Goal: Check status: Check status

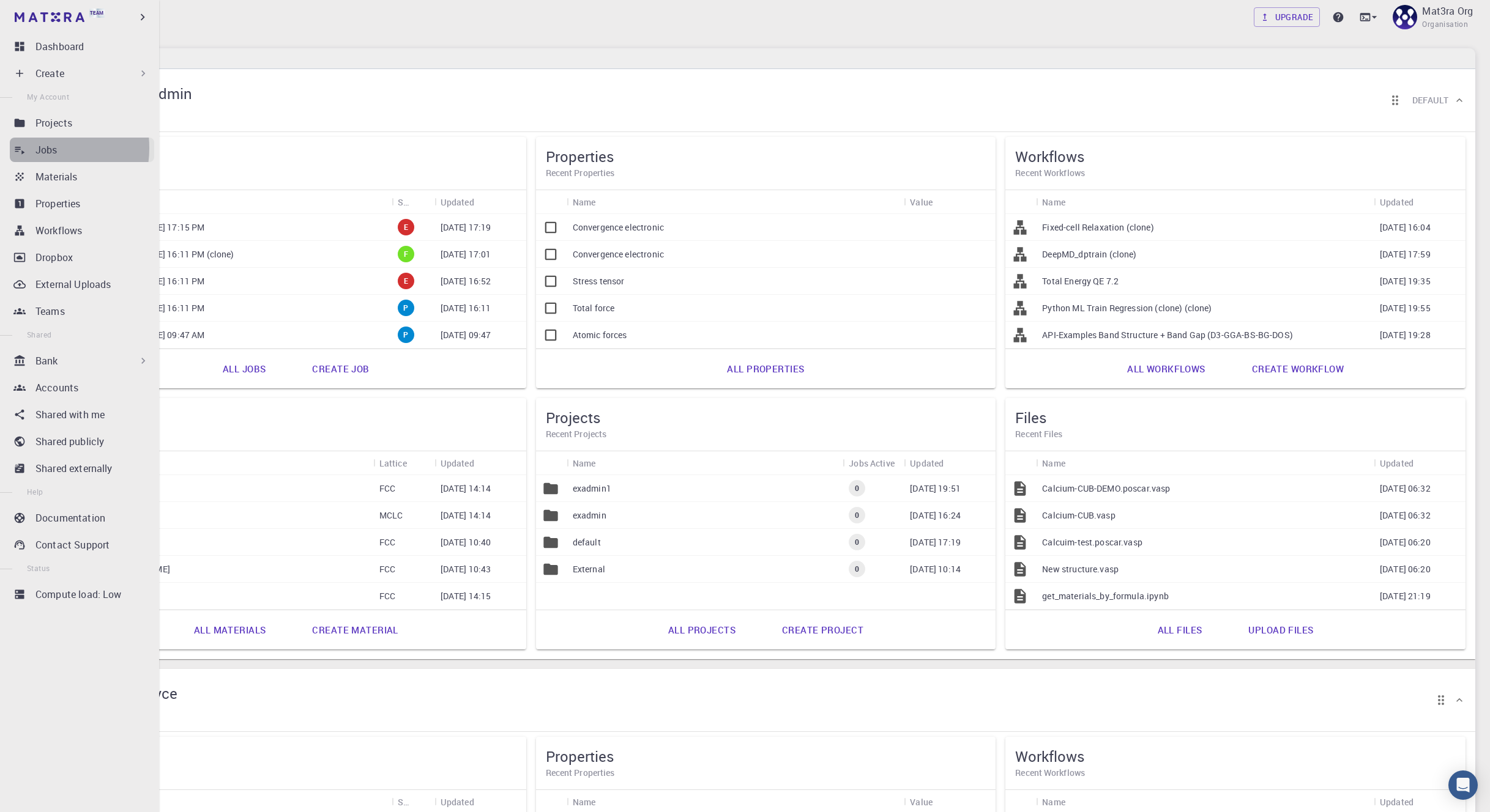
click at [40, 148] on p "Jobs" at bounding box center [46, 149] width 22 height 14
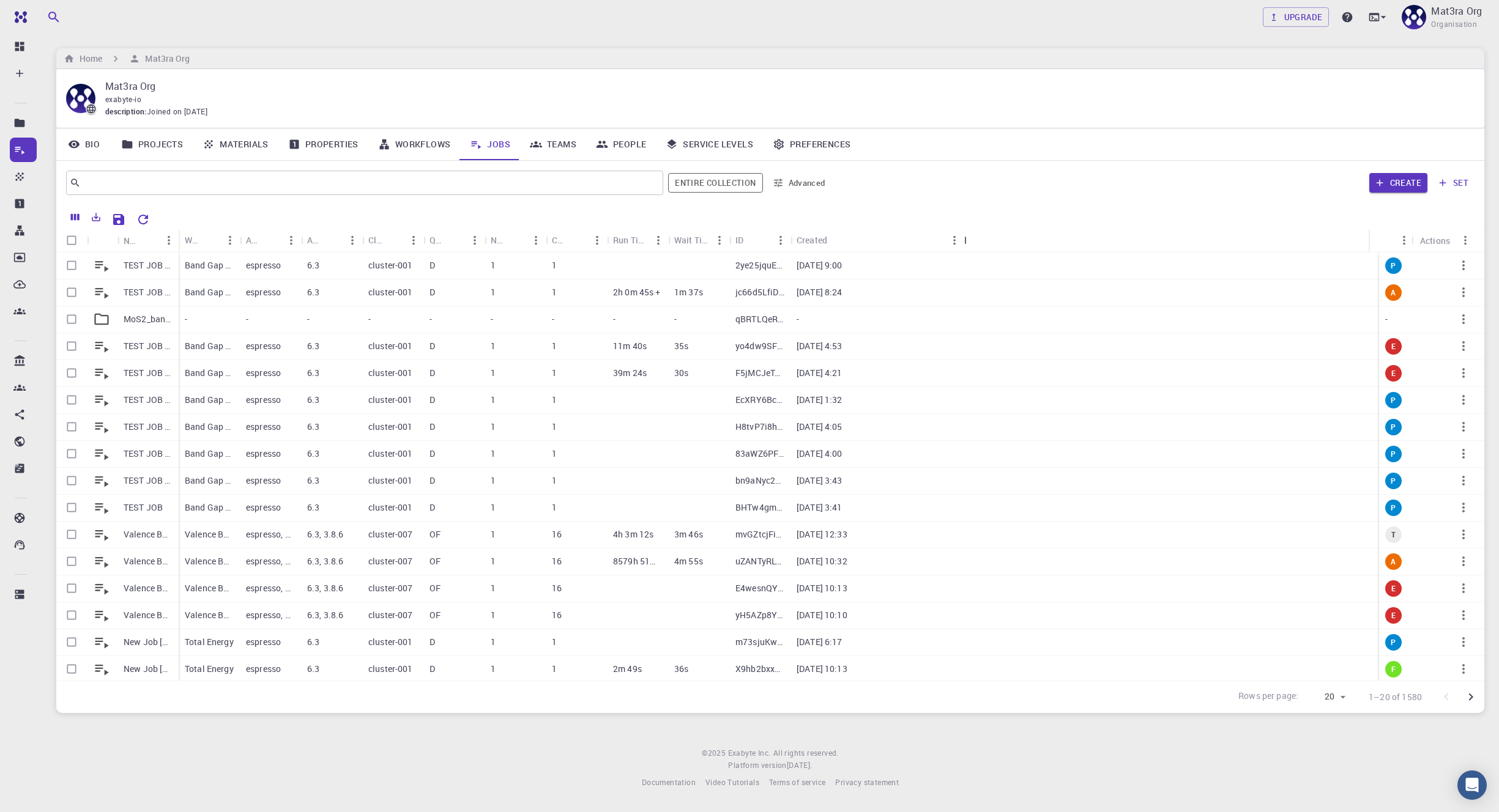
drag, startPoint x: 854, startPoint y: 240, endPoint x: 966, endPoint y: 241, distance: 112.0
click at [966, 241] on div "Created" at bounding box center [965, 240] width 13 height 24
click at [151, 312] on div "MoS2_band_gaps" at bounding box center [148, 320] width 61 height 27
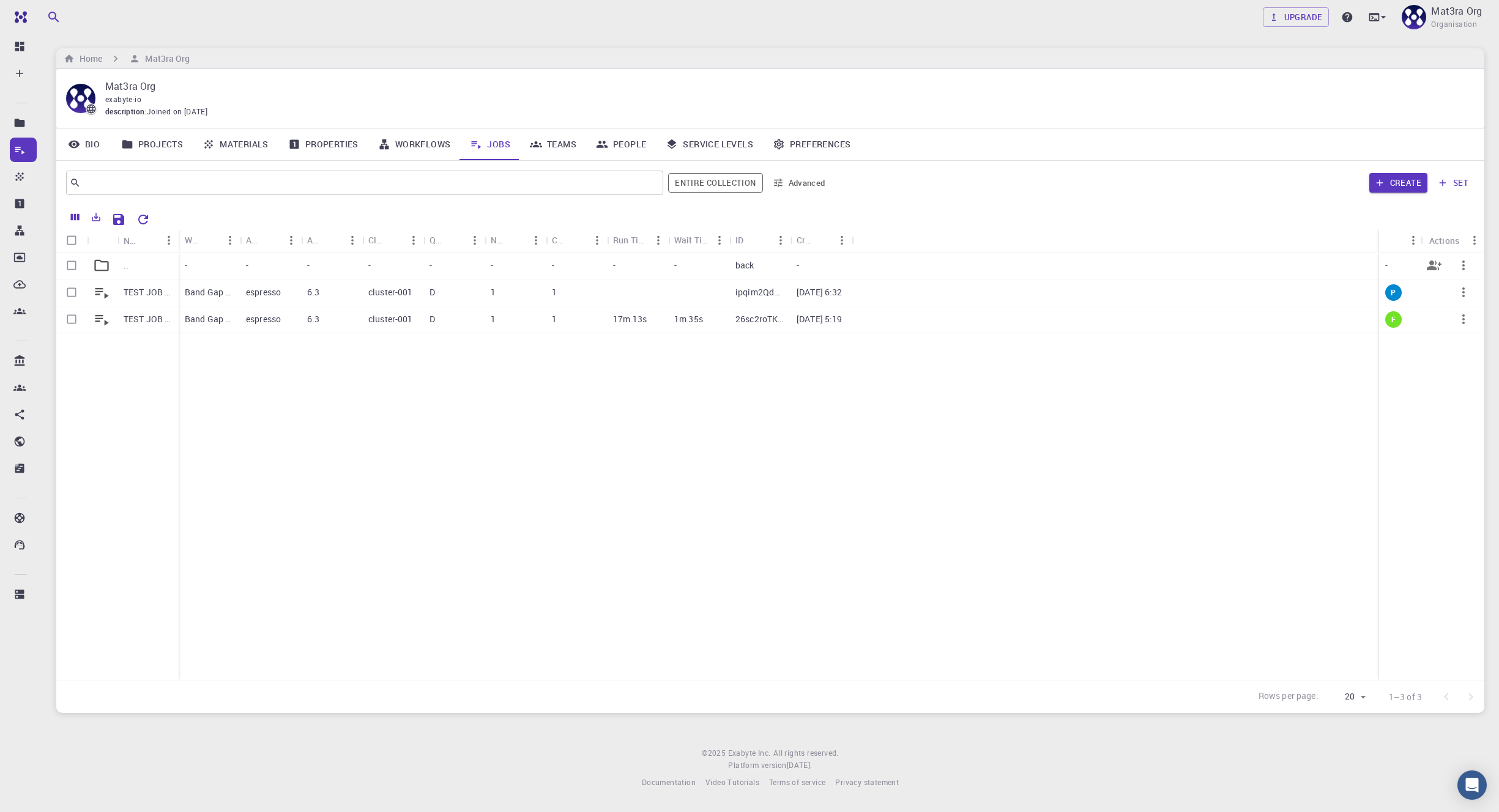
click at [149, 265] on div ".." at bounding box center [148, 266] width 61 height 27
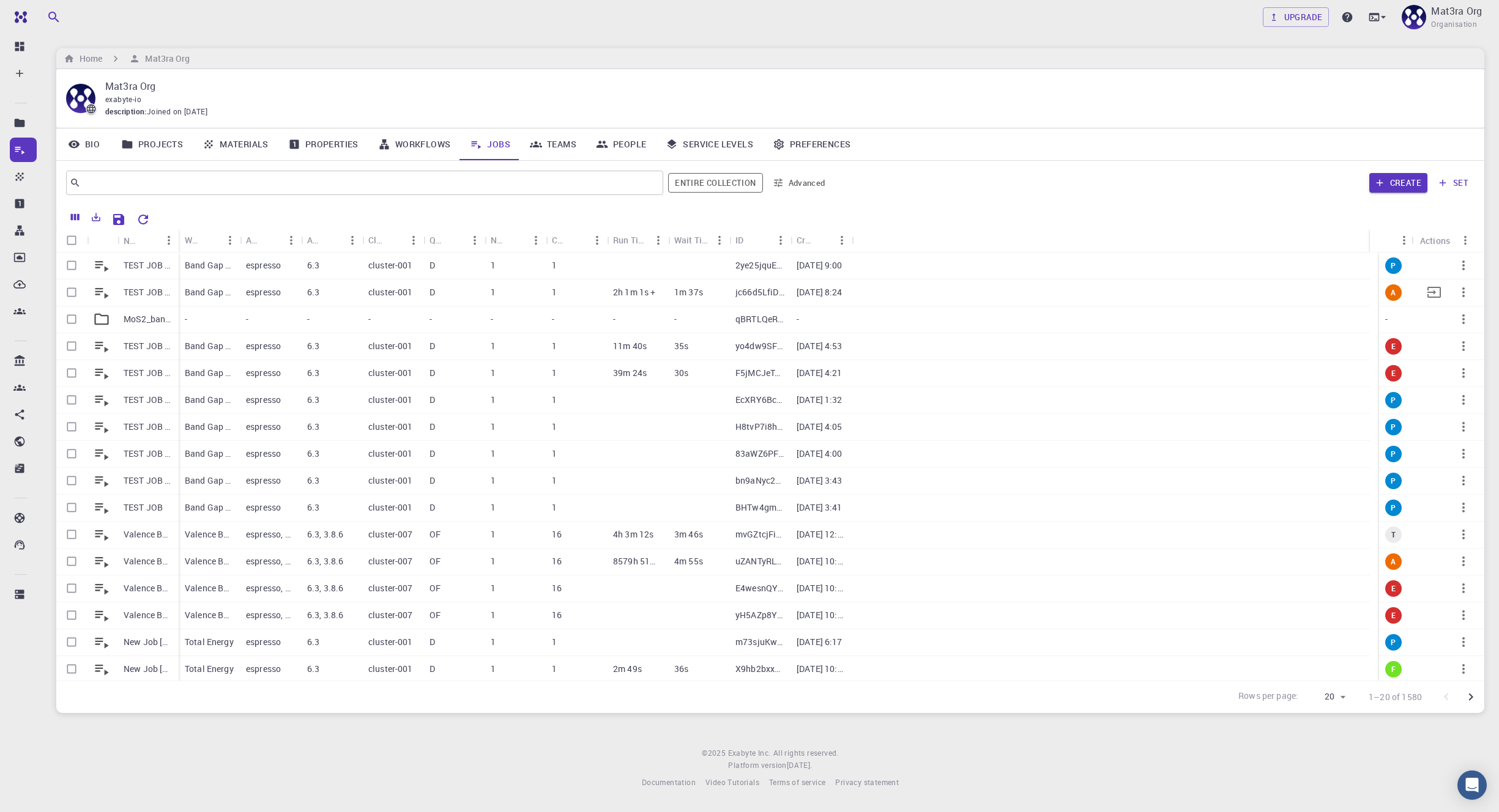
click at [156, 293] on p "TEST JOB BG [DATE] 20:24" at bounding box center [148, 292] width 49 height 13
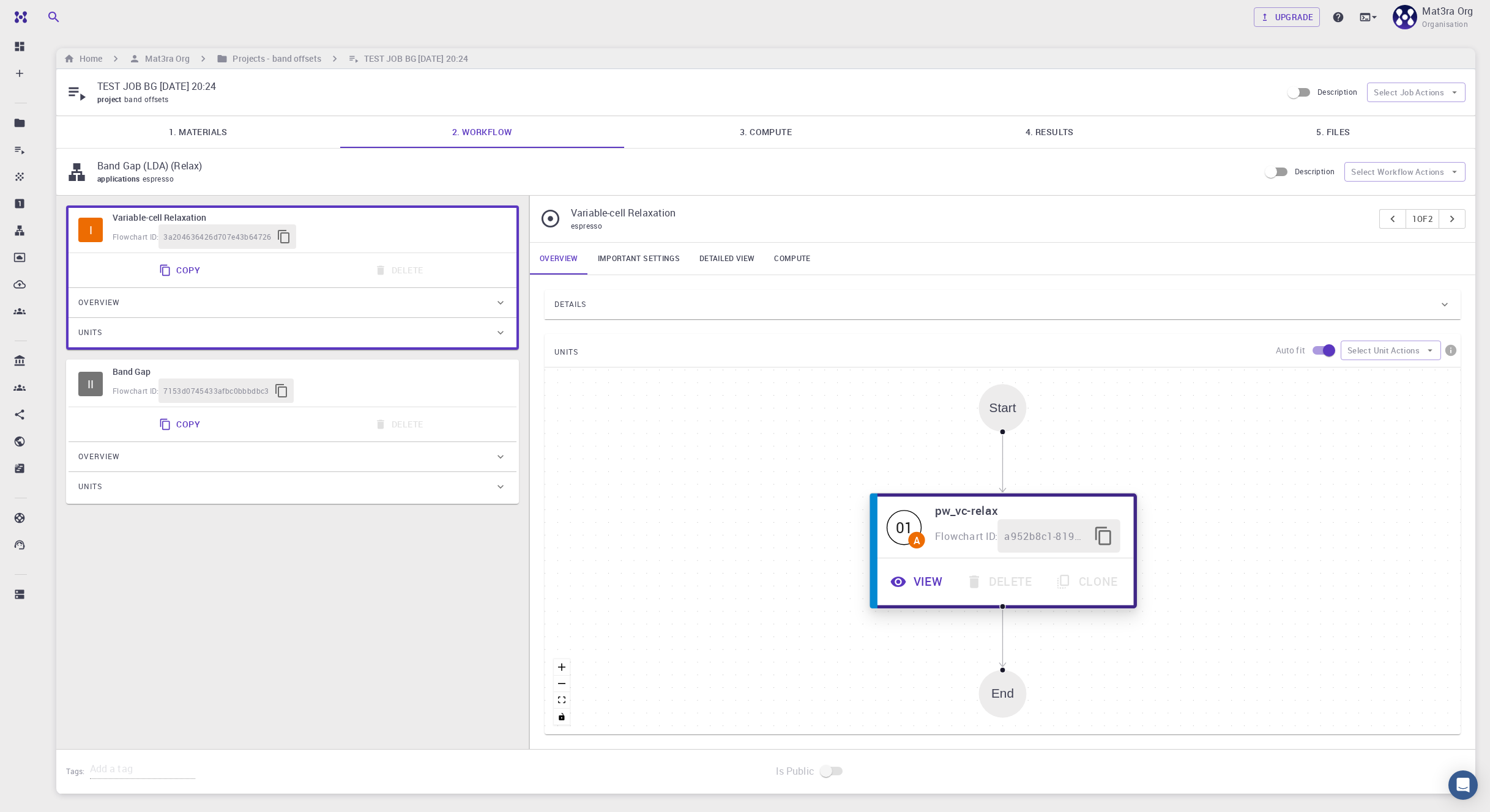
click at [937, 584] on button "View" at bounding box center [918, 582] width 76 height 34
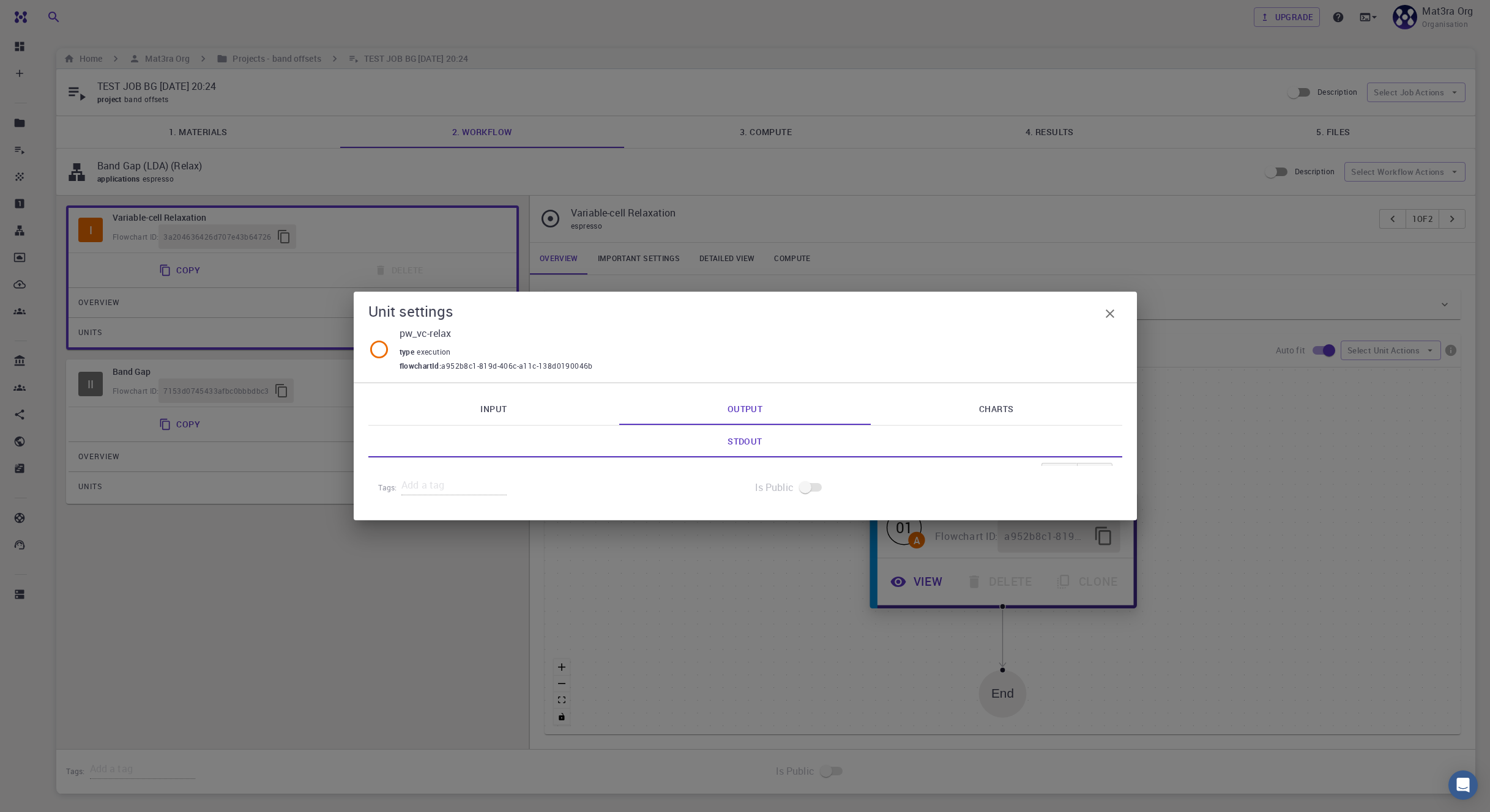
type input "/export/share/pseudo/mo/gga/pbe/gbrv/1.0/us/mo_pbe_gbrv_1.0.upf"
type input "/export/share/pseudo/s/gga/pbe/gbrv/1.4/us/s_pbe_gbrv_1.4.upf"
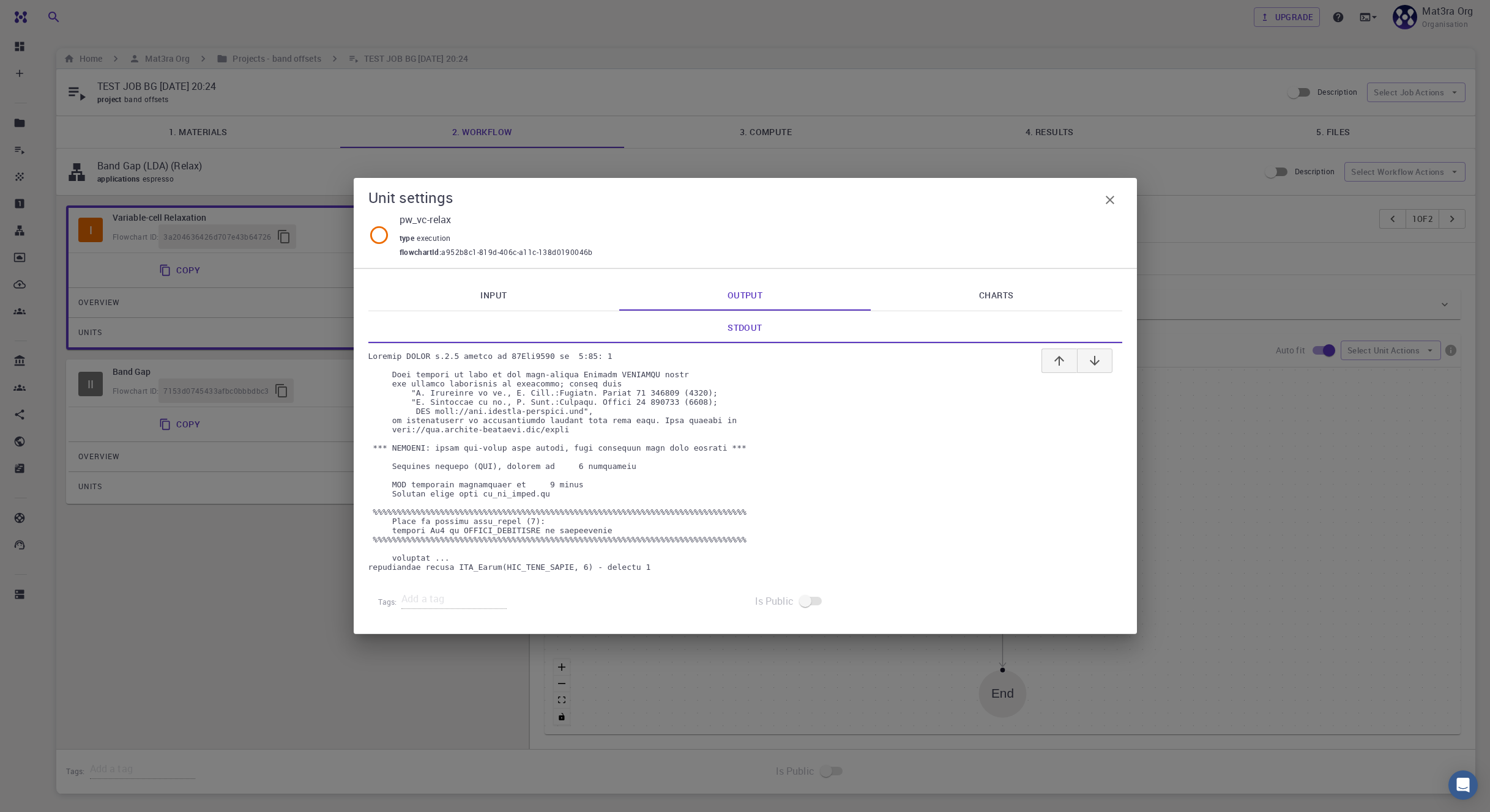
click at [505, 280] on link "Input" at bounding box center [493, 295] width 252 height 32
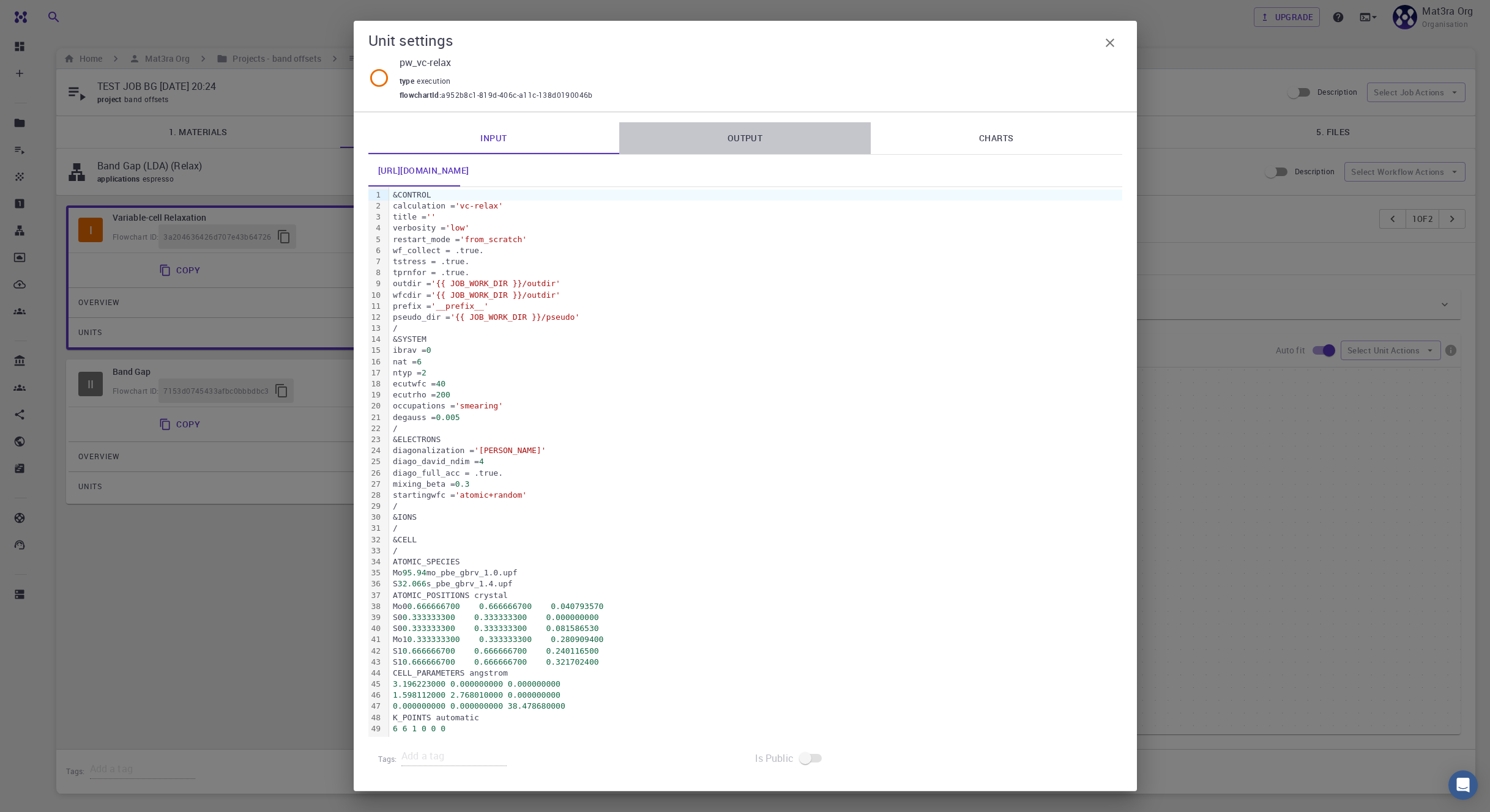
click at [777, 143] on link "Output" at bounding box center [744, 138] width 252 height 32
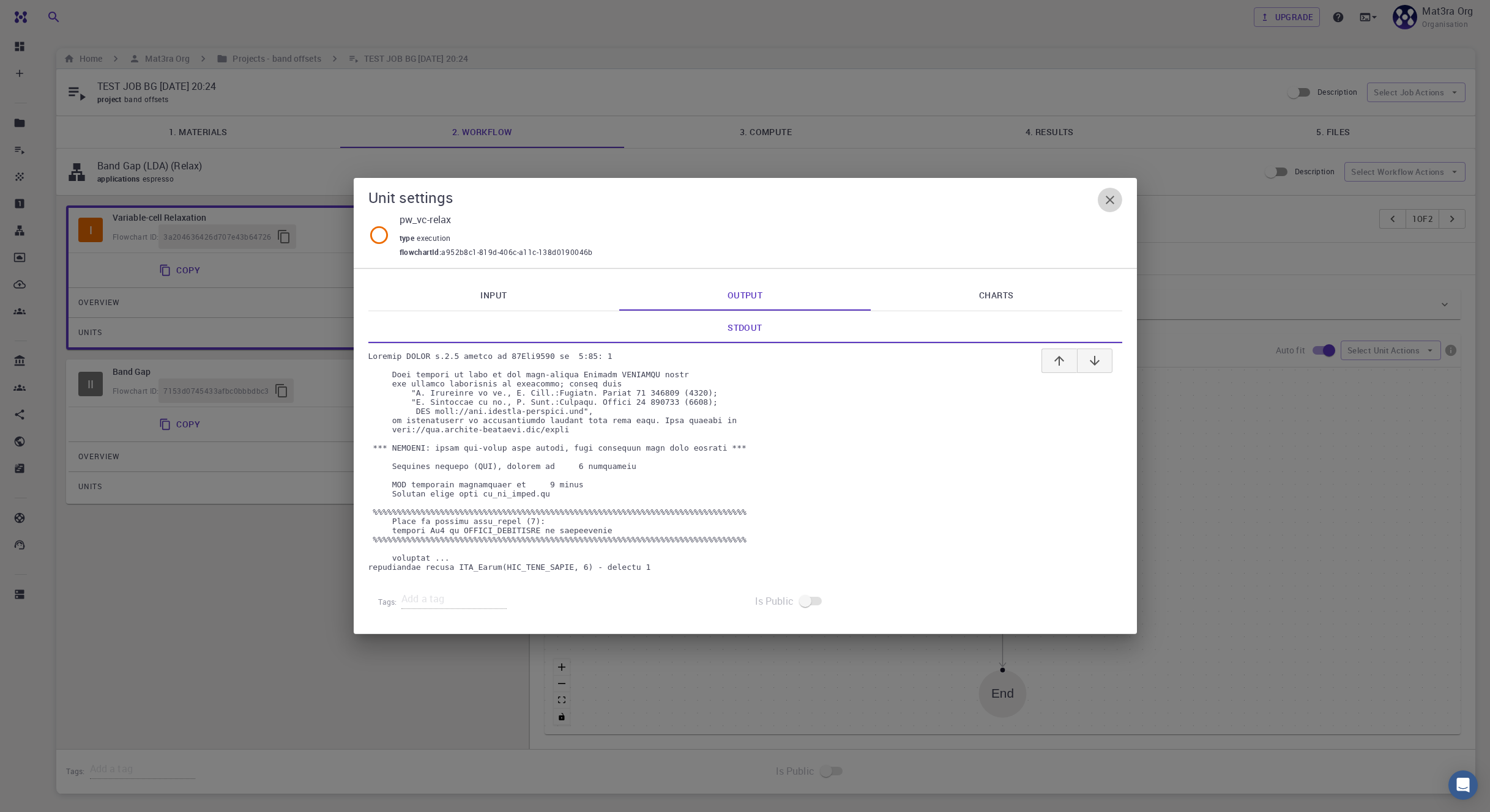
click at [1103, 198] on icon "button" at bounding box center [1110, 199] width 14 height 14
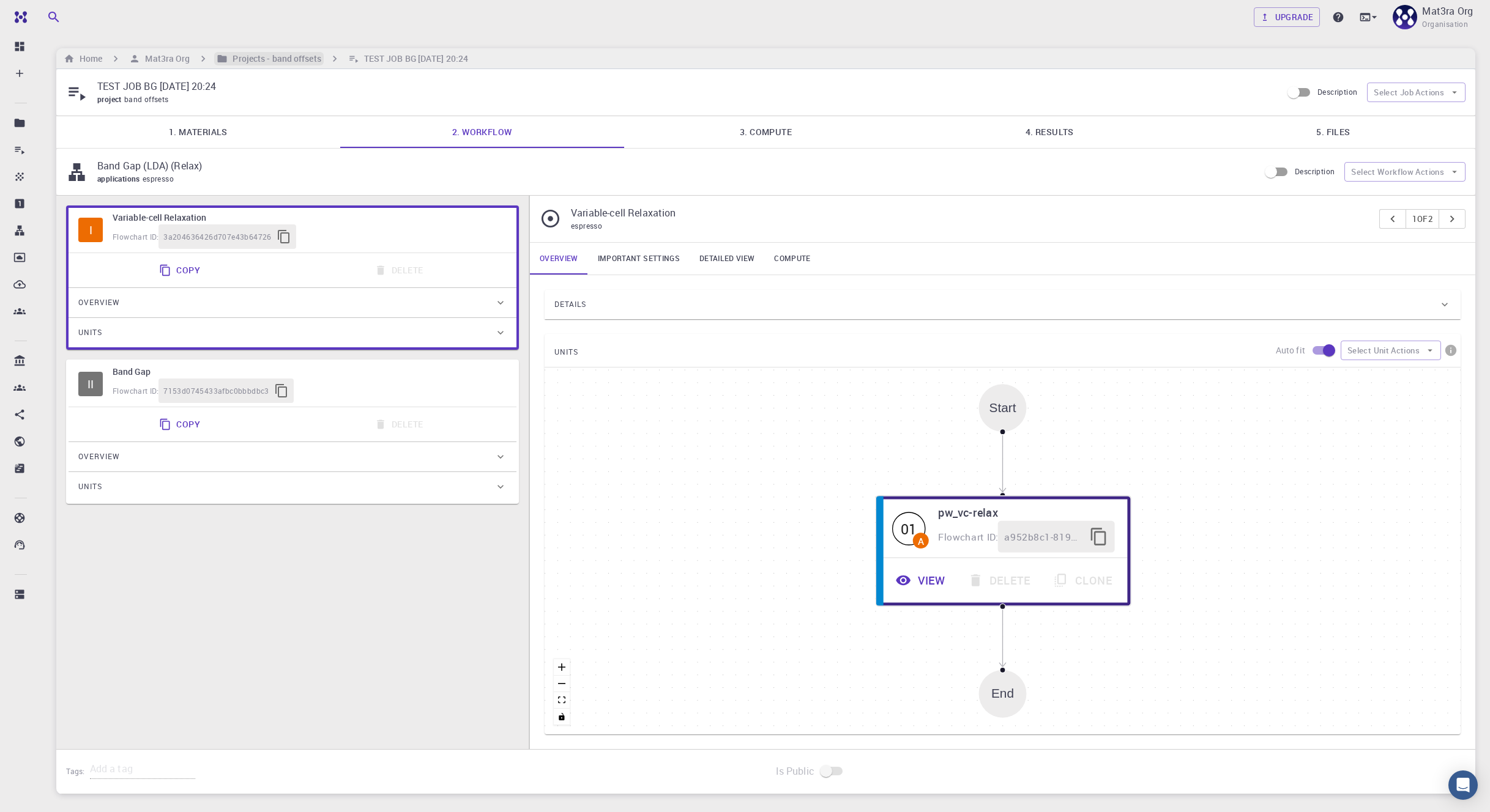
click at [283, 57] on h6 "Projects - band offsets" at bounding box center [274, 59] width 93 height 13
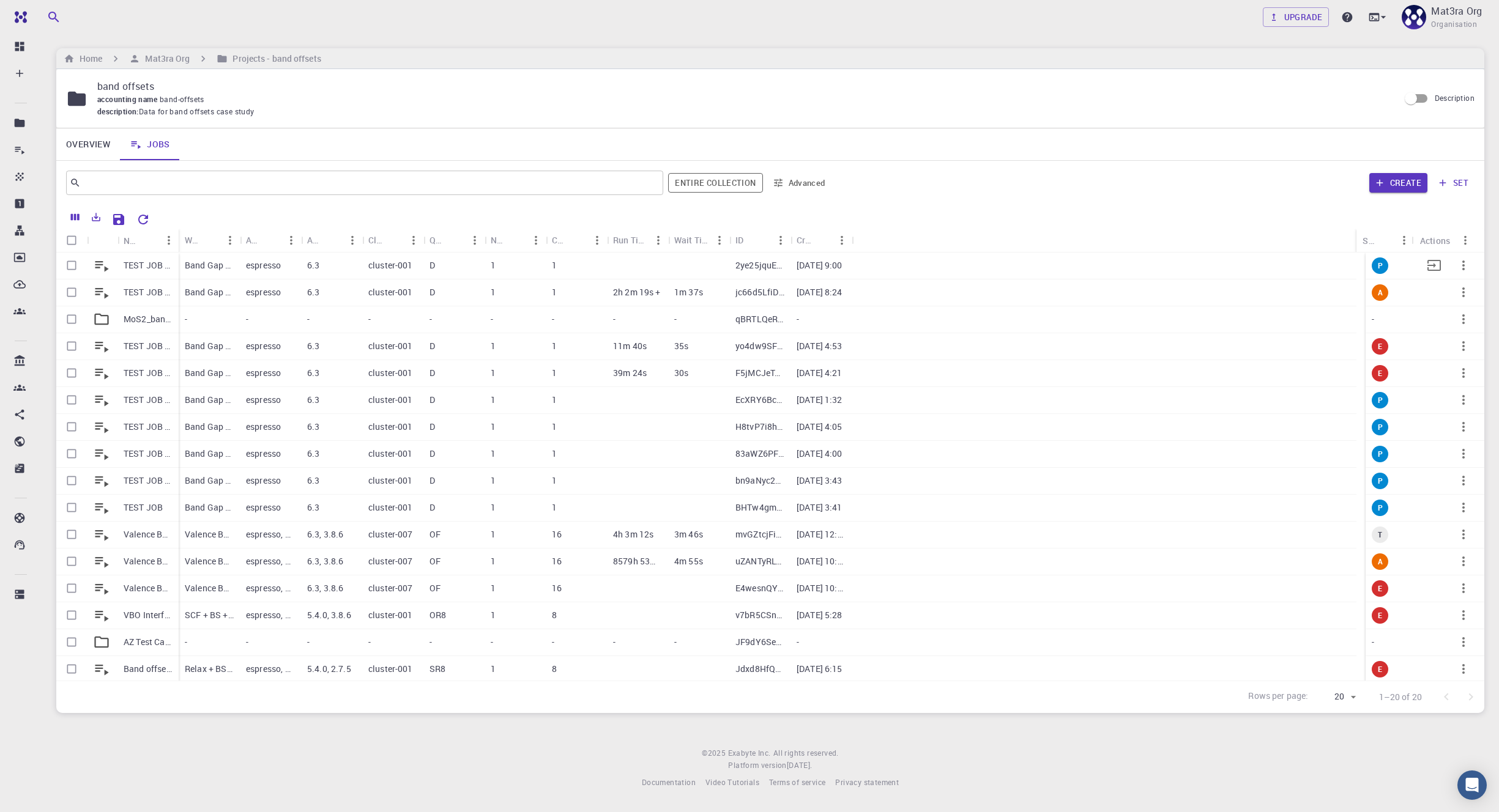
click at [146, 263] on p "TEST JOB BG [DATE] 21:00" at bounding box center [148, 265] width 49 height 13
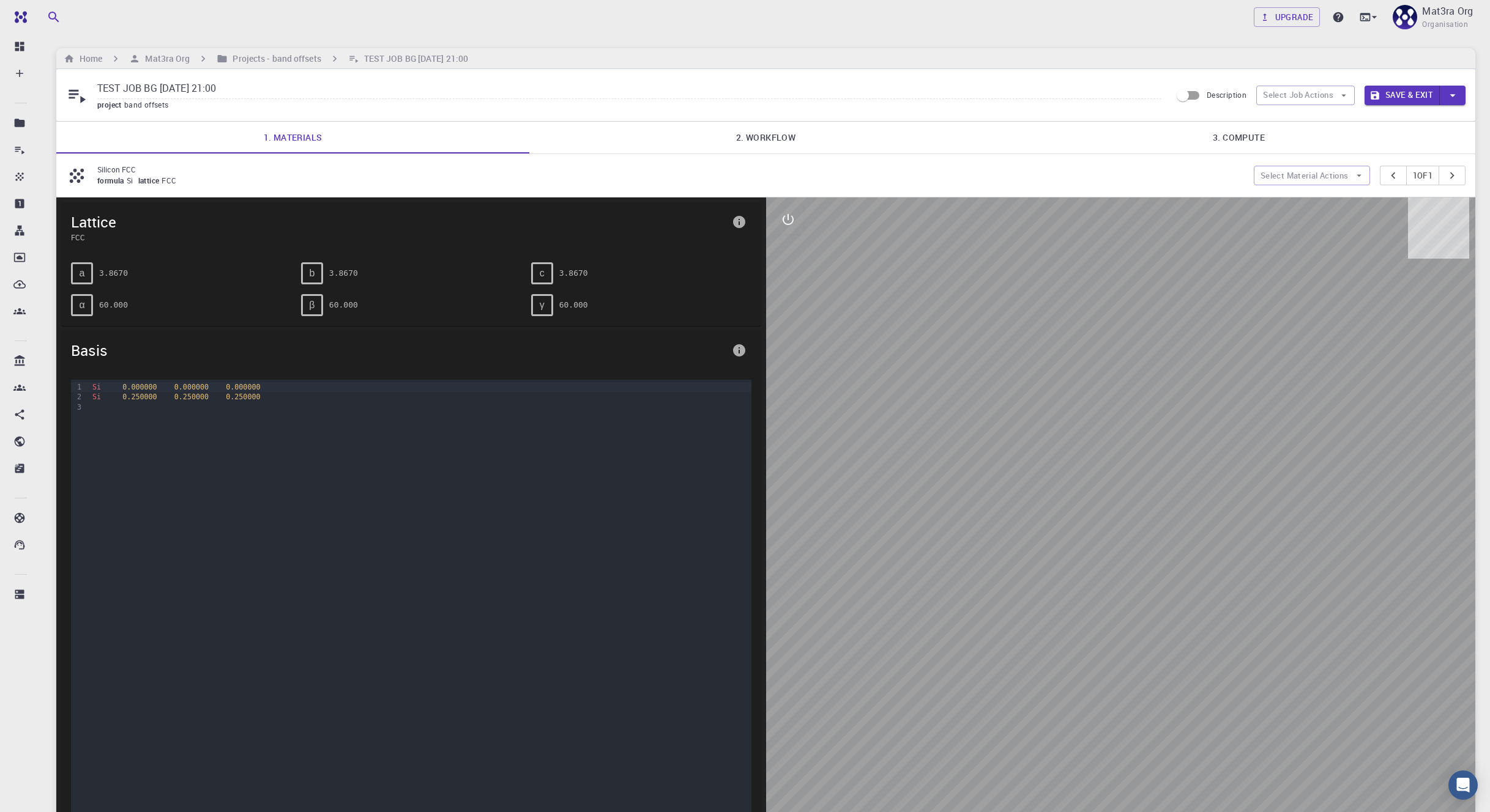
click at [731, 146] on link "2. Workflow" at bounding box center [766, 138] width 473 height 32
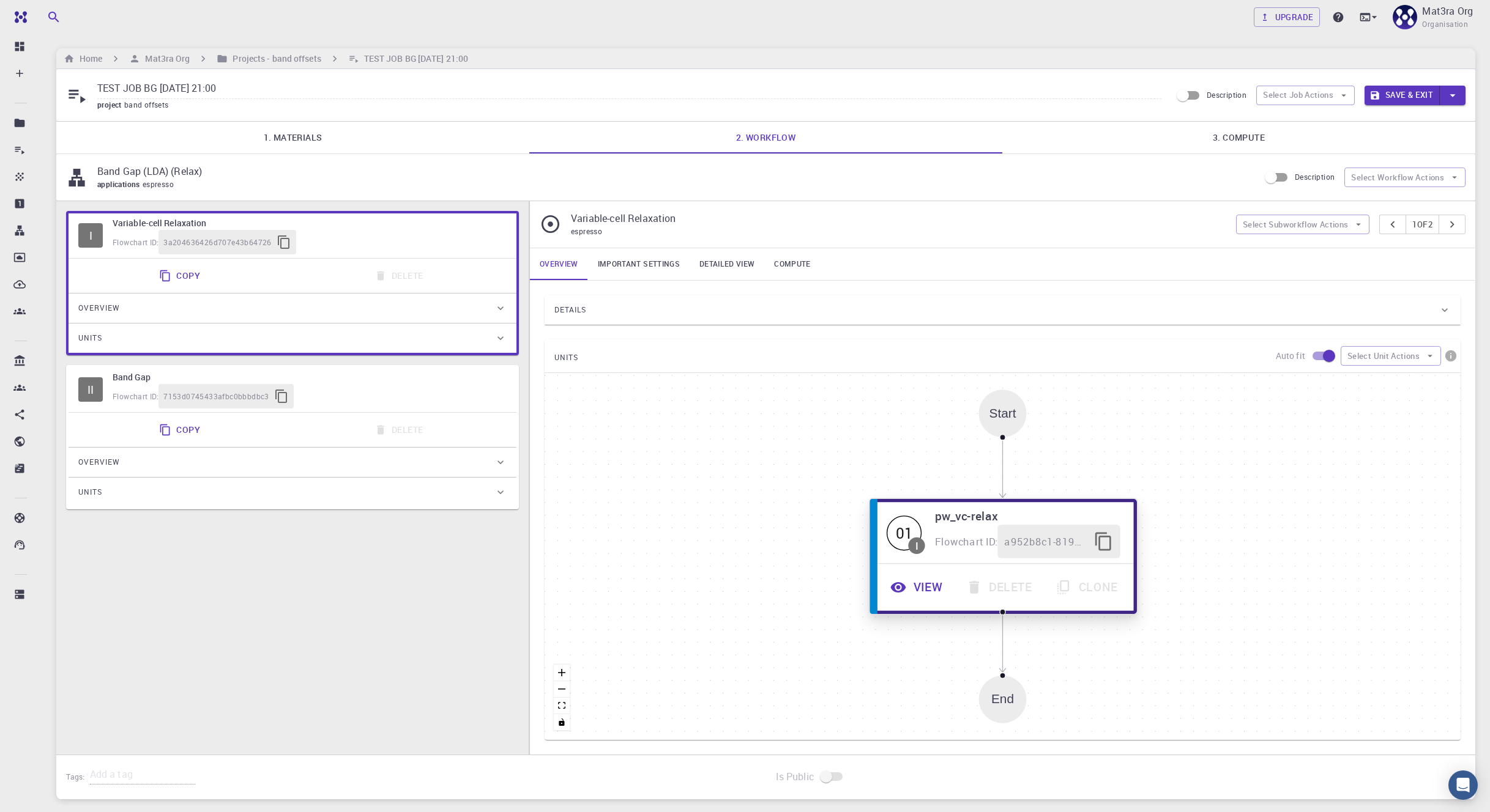
click at [925, 583] on button "View" at bounding box center [918, 587] width 76 height 34
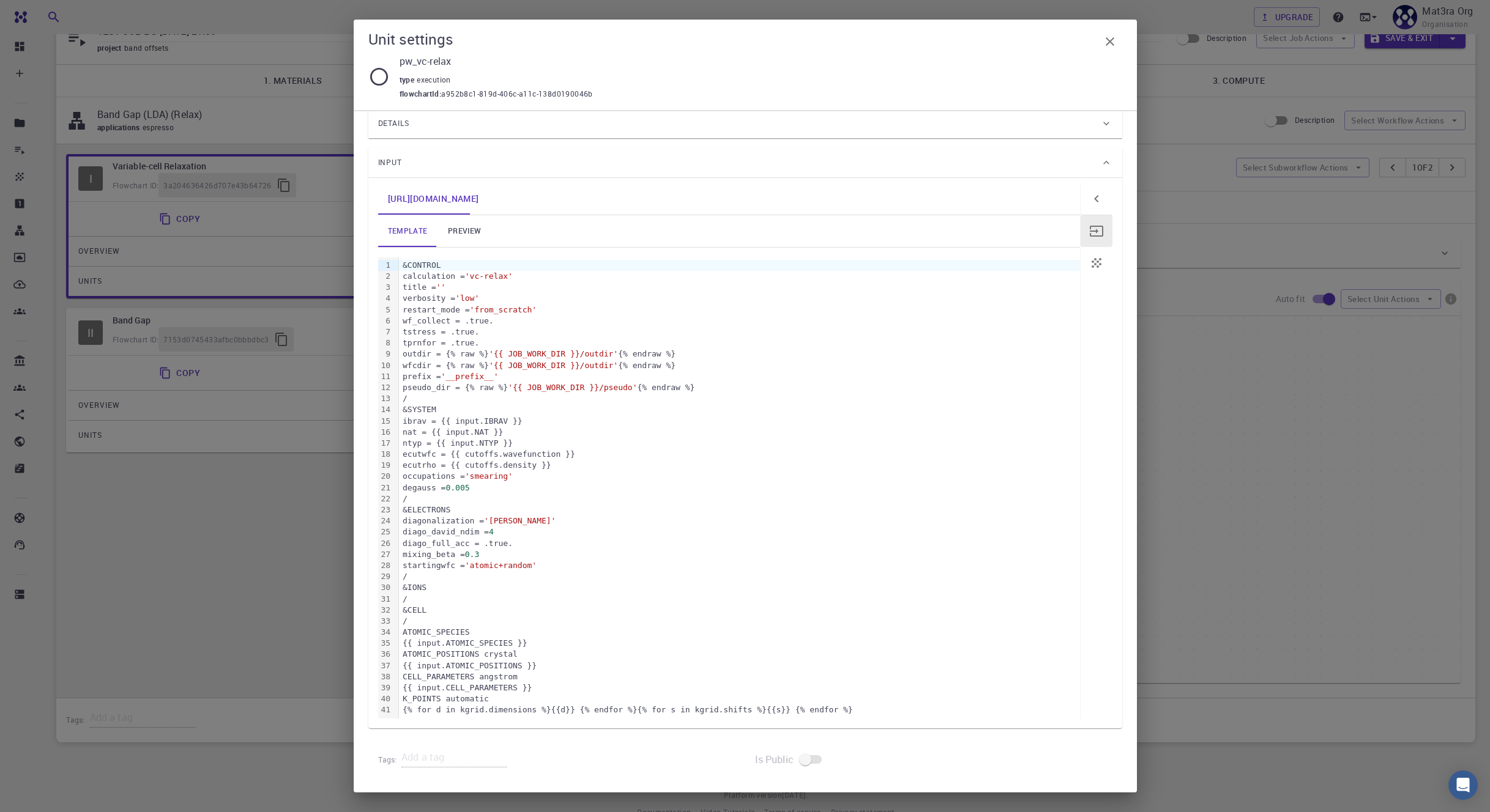
scroll to position [83, 0]
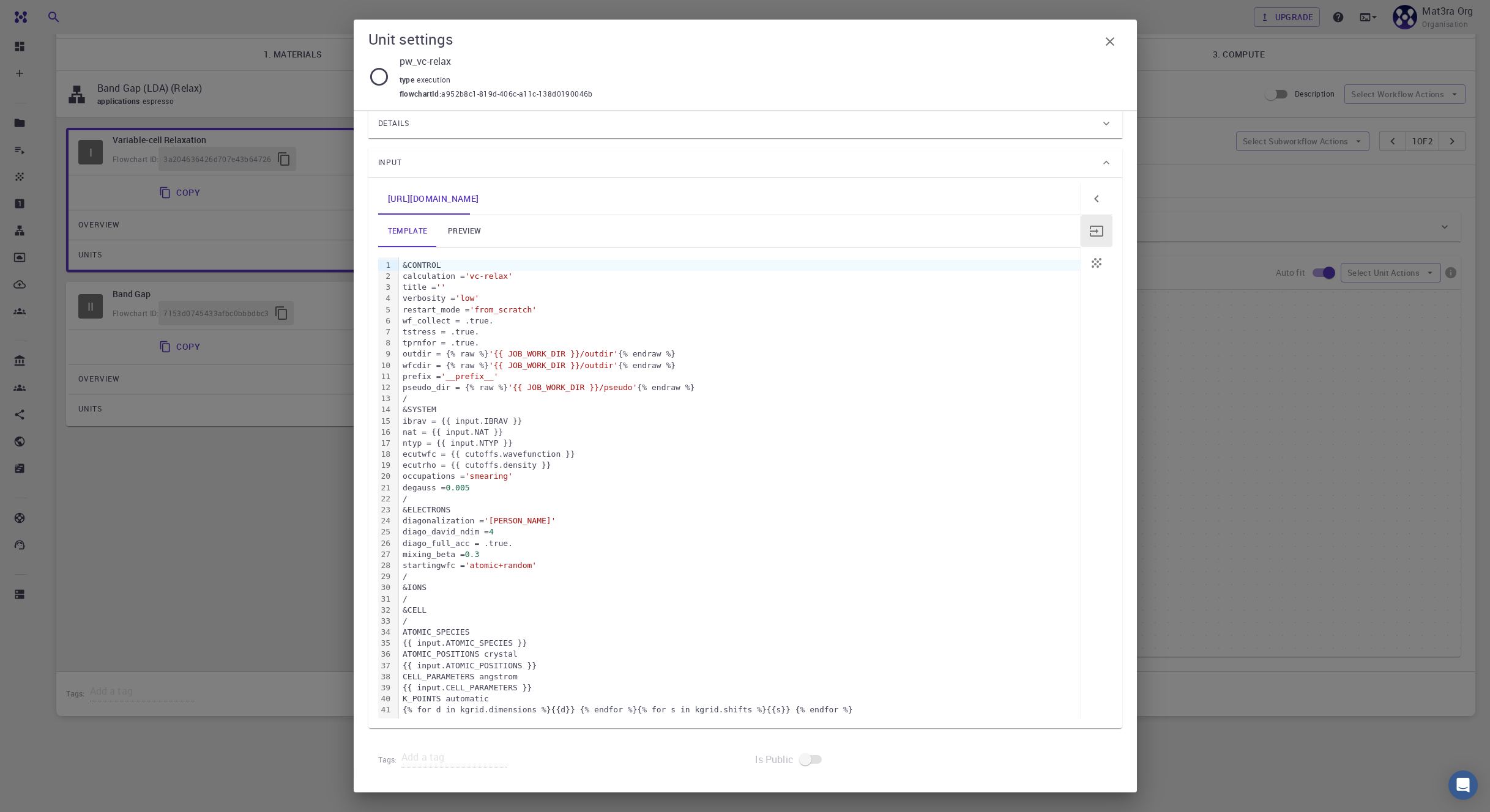
click at [473, 242] on link "preview" at bounding box center [464, 231] width 55 height 32
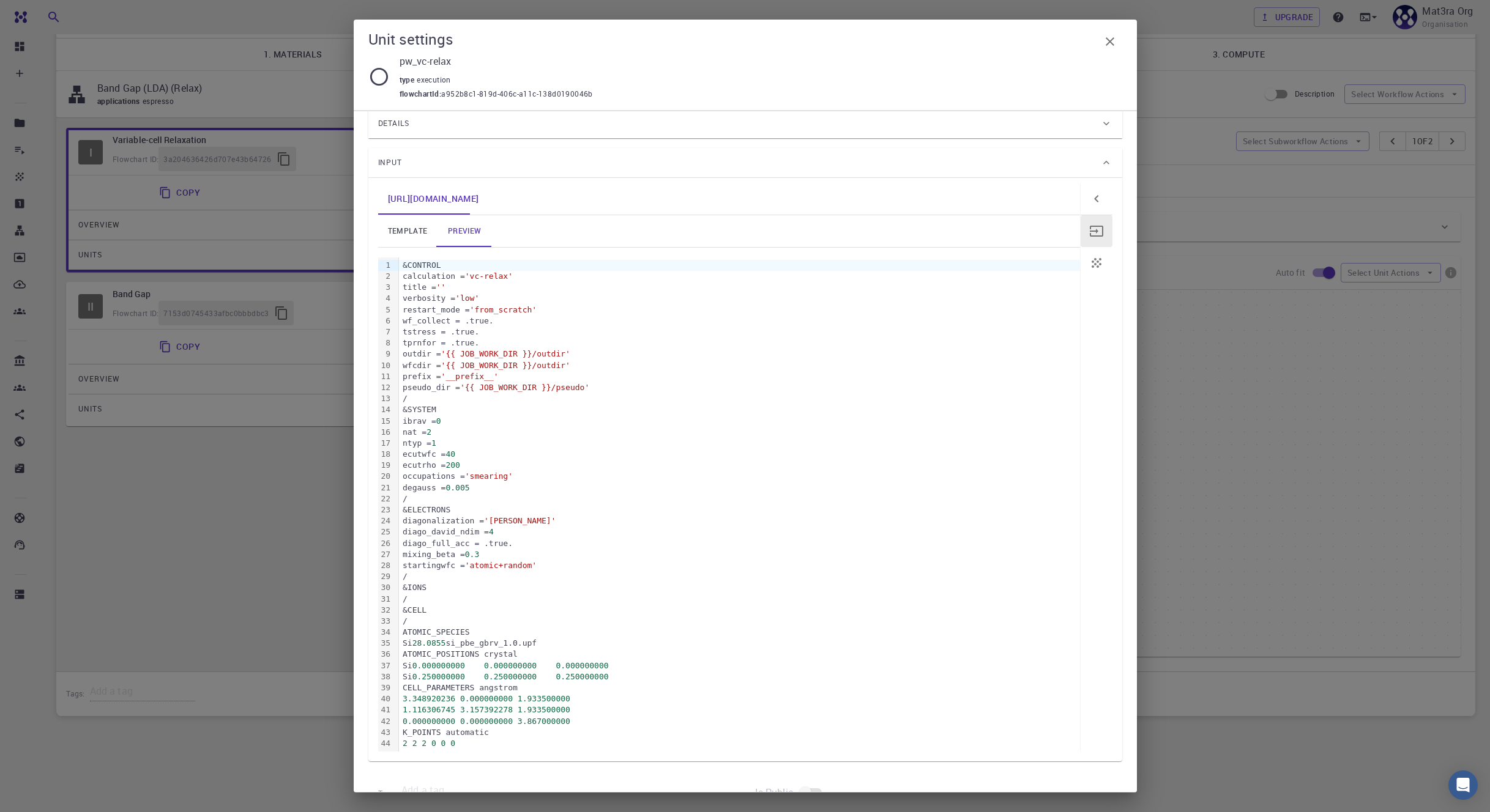
click at [382, 227] on link "template" at bounding box center [407, 231] width 59 height 32
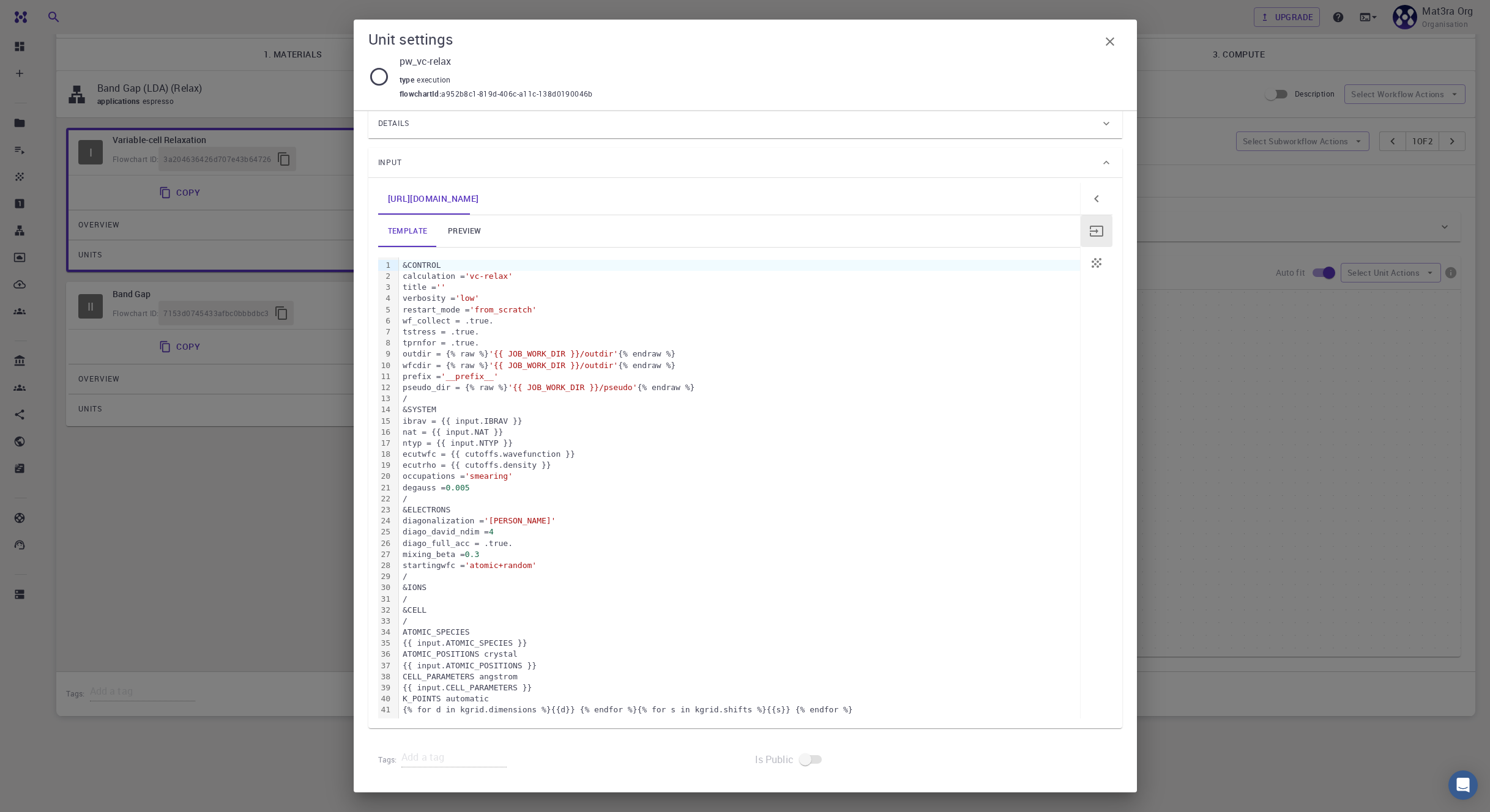
click at [463, 228] on link "preview" at bounding box center [464, 231] width 55 height 32
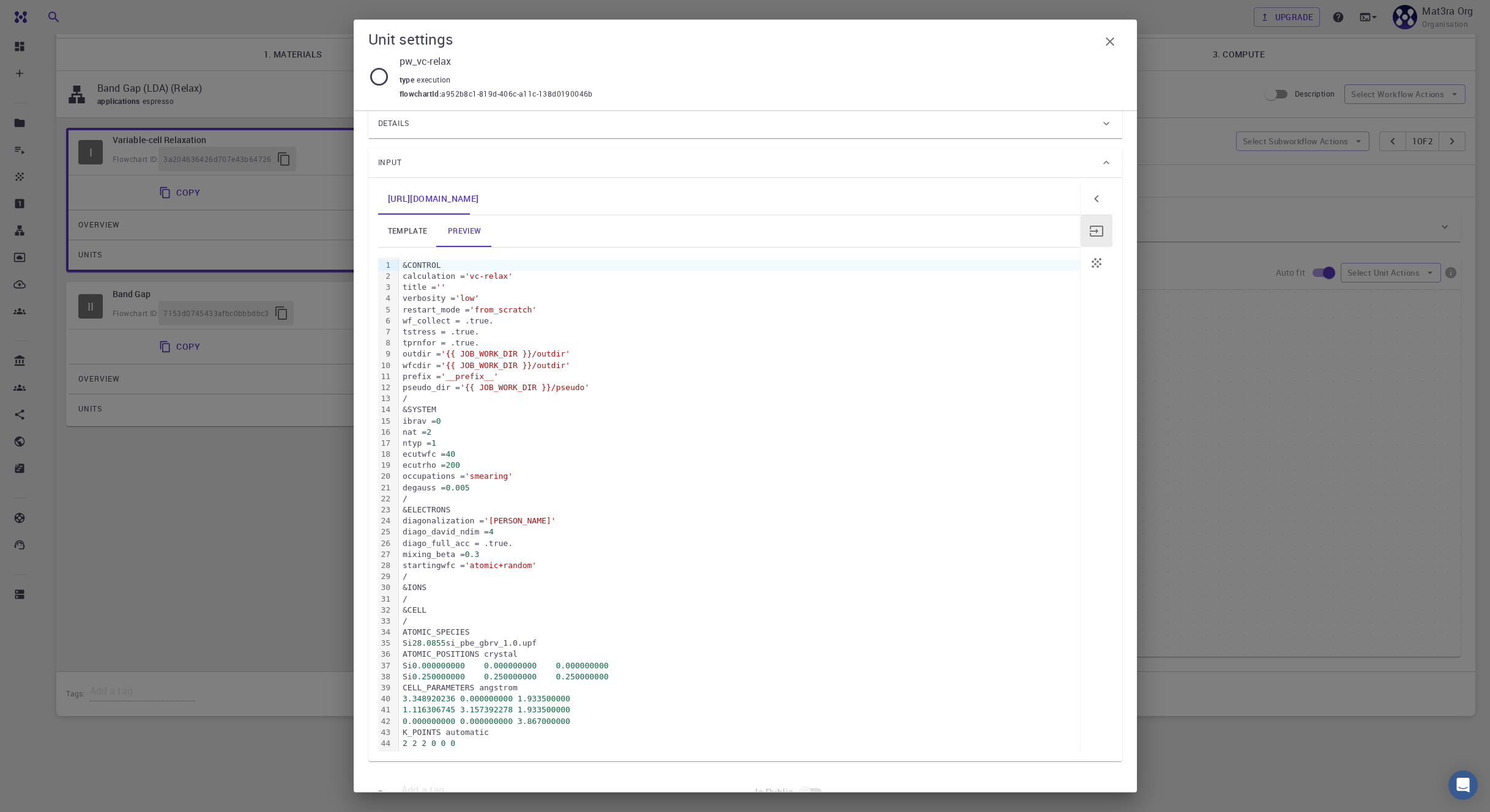
click at [1109, 48] on icon "button" at bounding box center [1110, 41] width 14 height 14
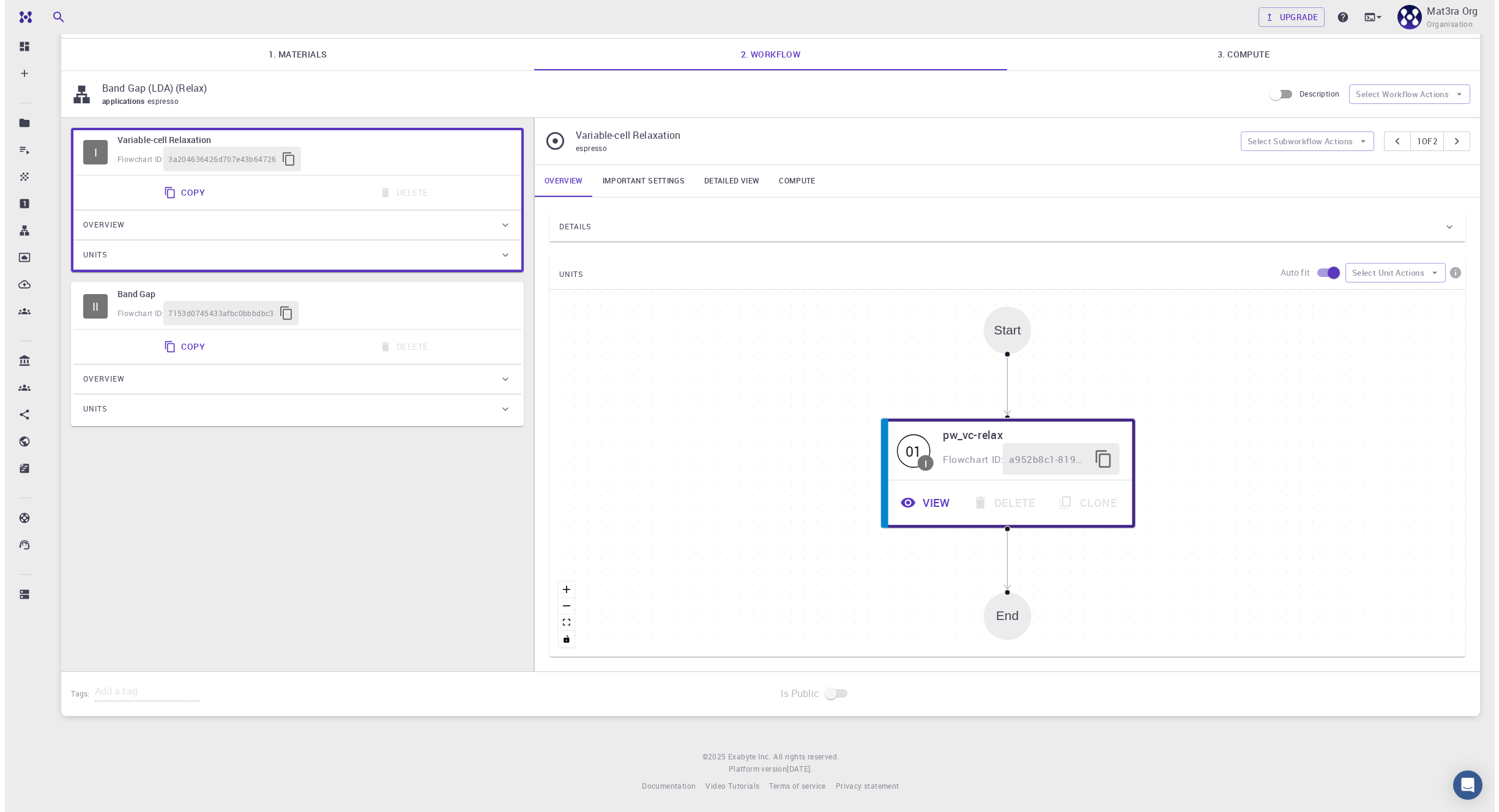
scroll to position [0, 0]
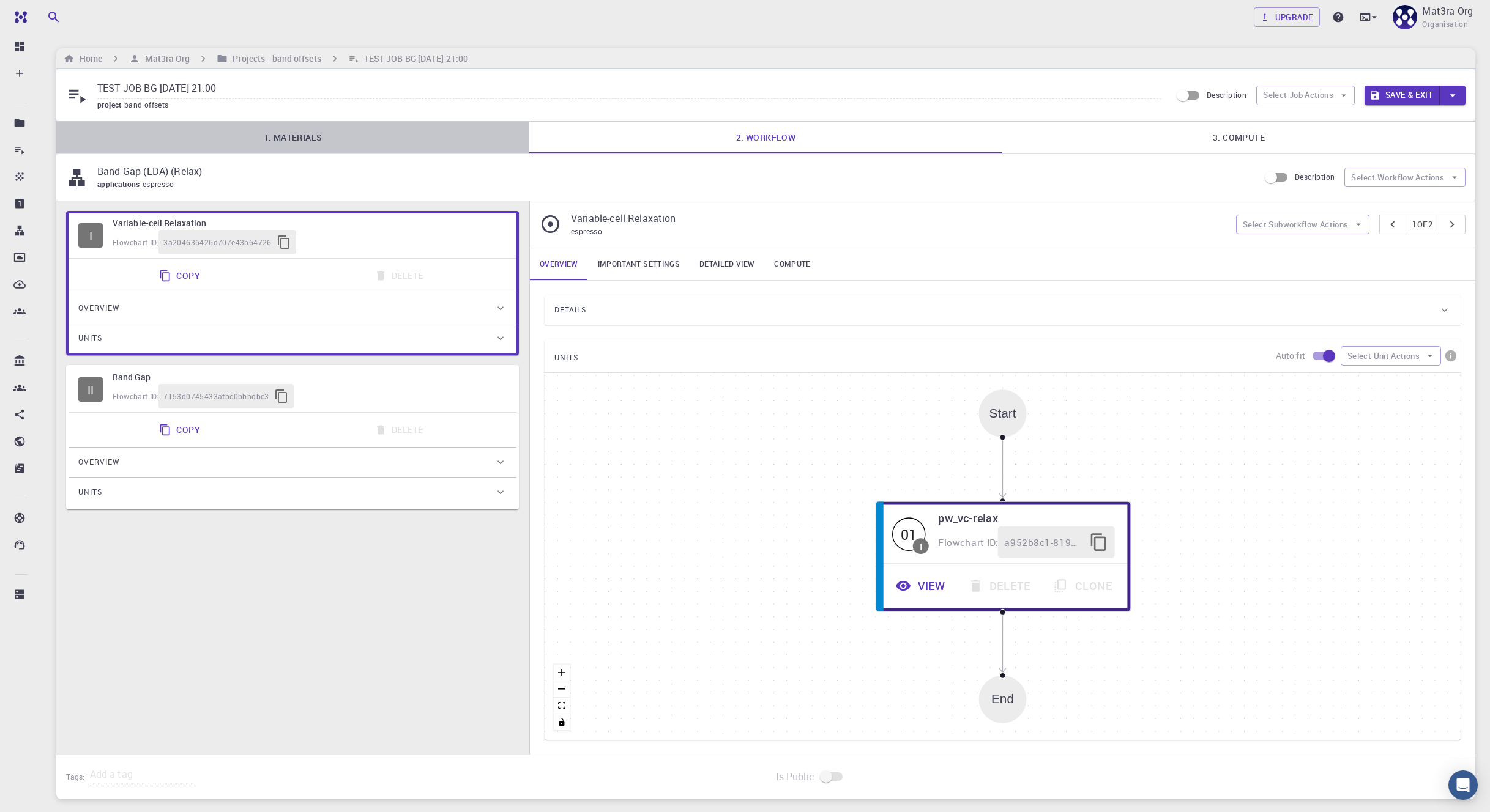
click at [364, 138] on link "1. Materials" at bounding box center [293, 138] width 473 height 32
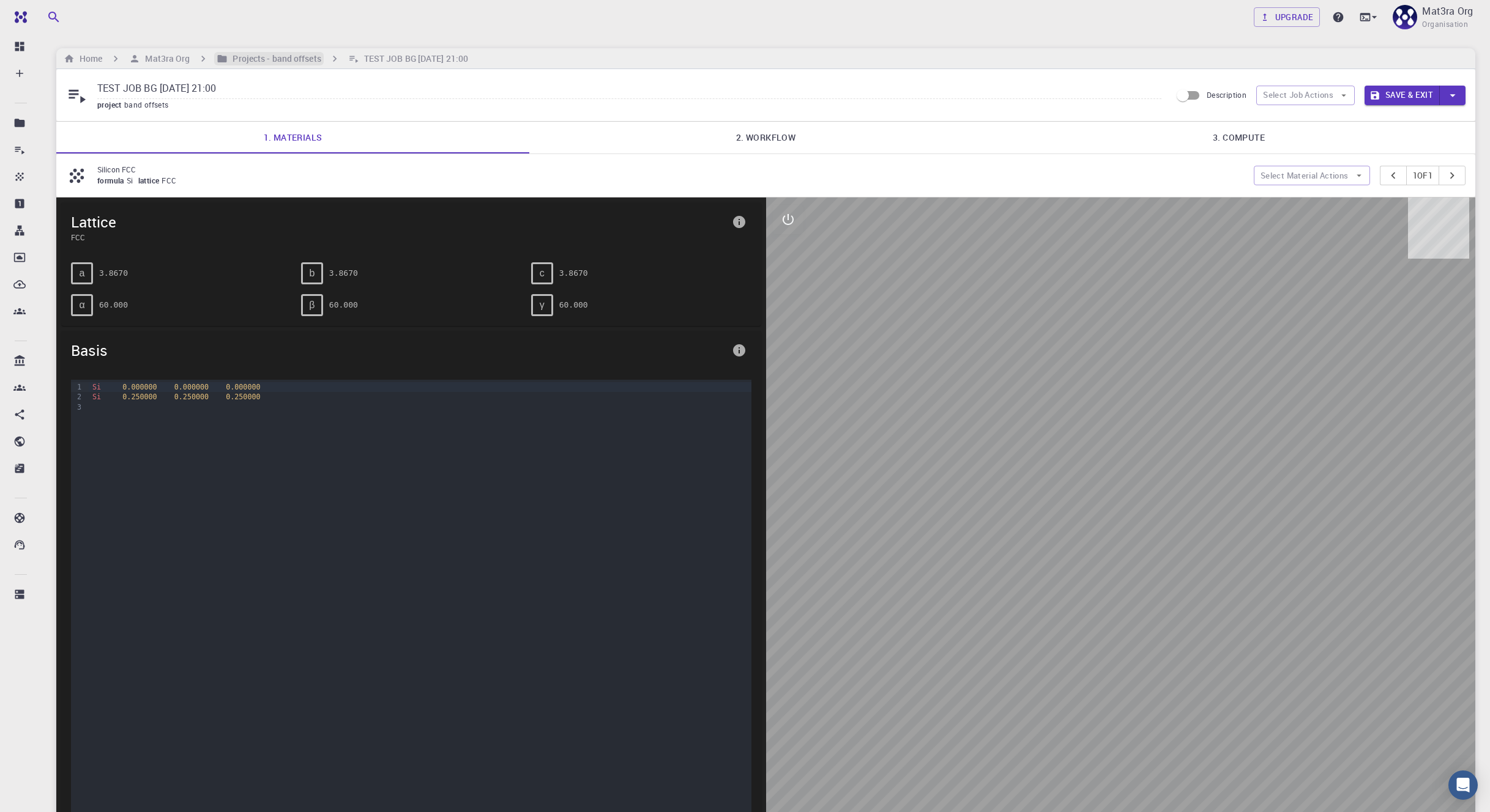
click at [290, 59] on h6 "Projects - band offsets" at bounding box center [274, 59] width 93 height 13
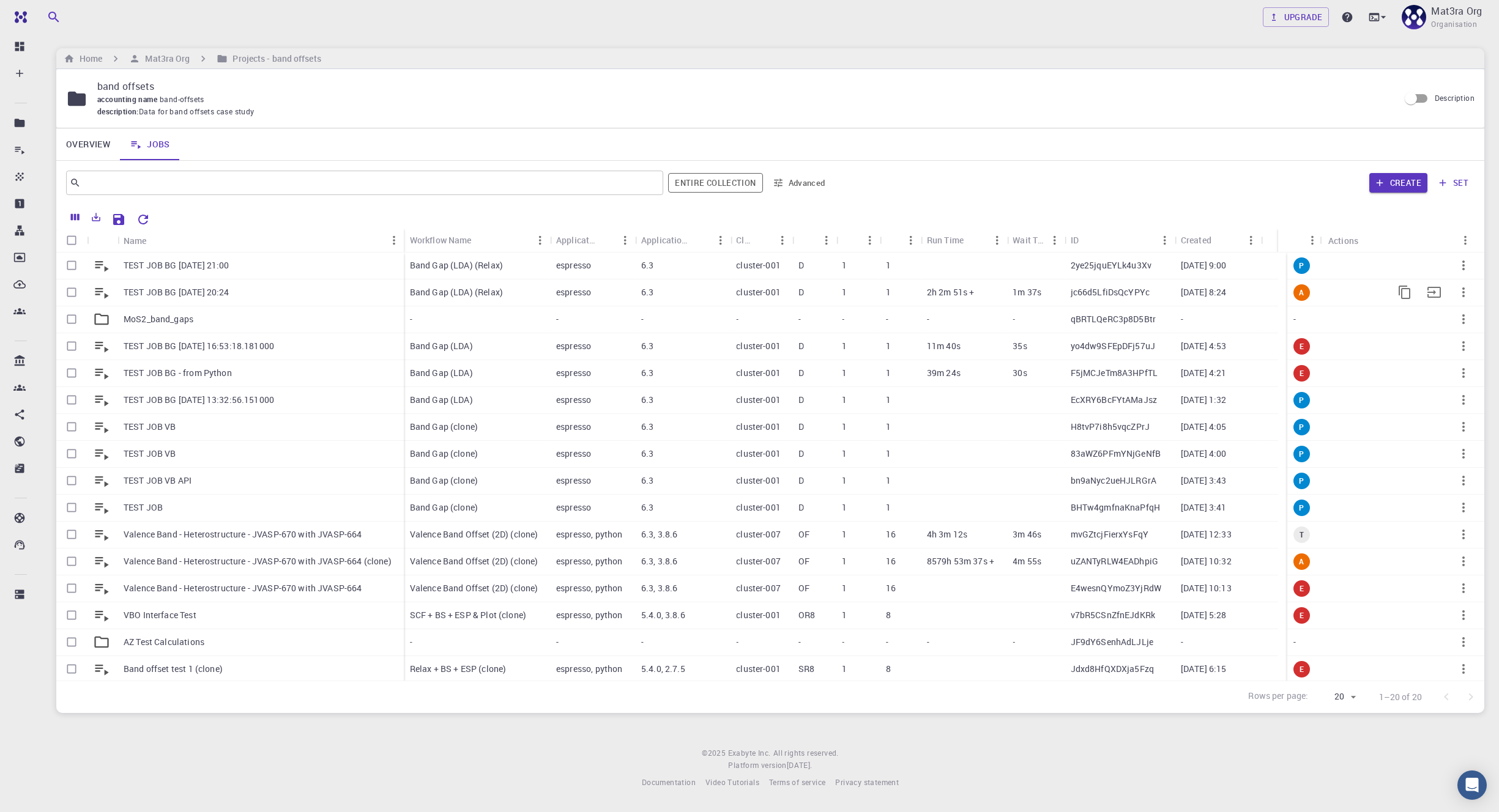
click at [362, 294] on div "TEST JOB BG [DATE] 20:24" at bounding box center [261, 293] width 286 height 27
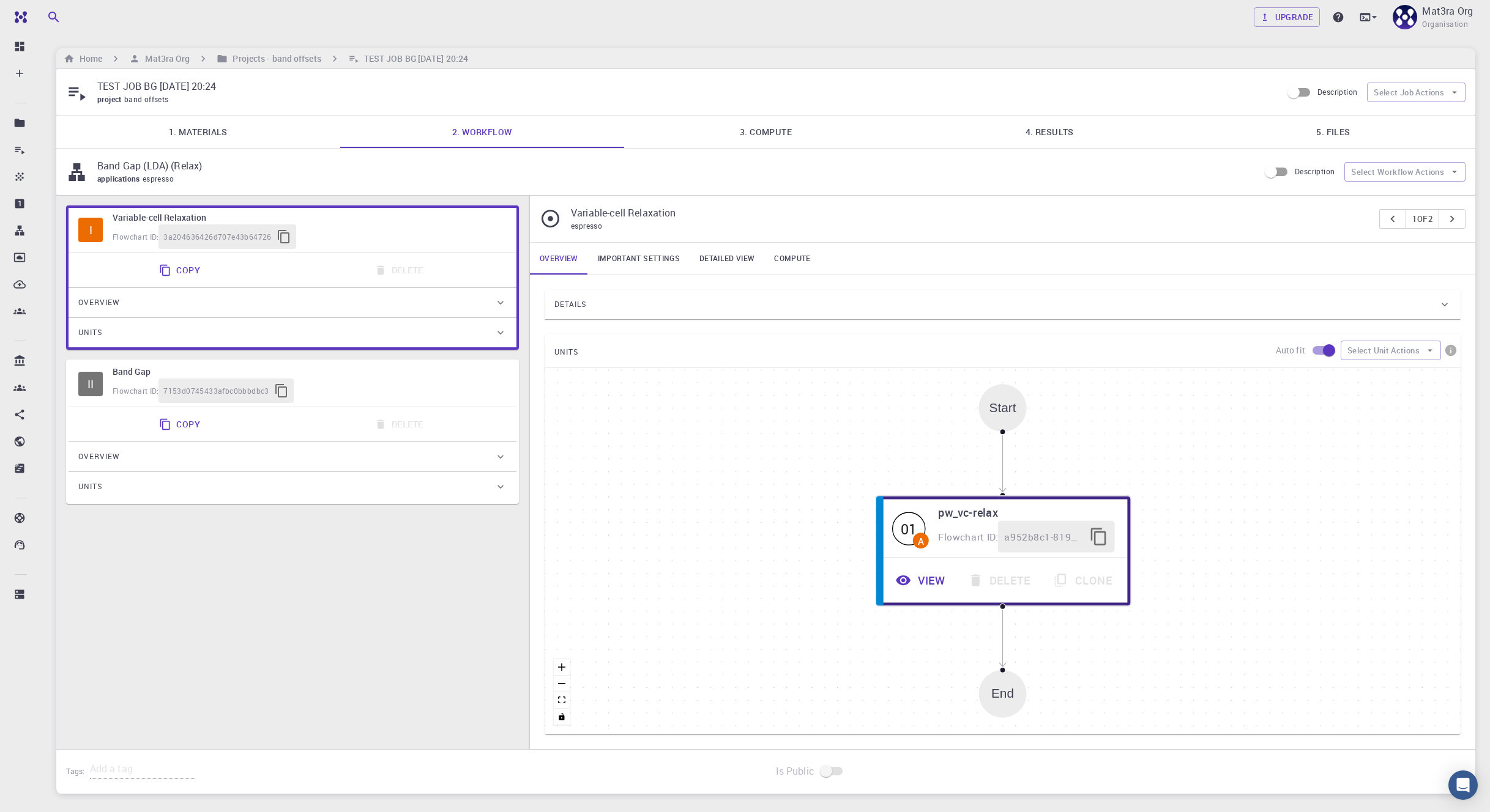
click at [756, 293] on div "Details" at bounding box center [1003, 304] width 916 height 29
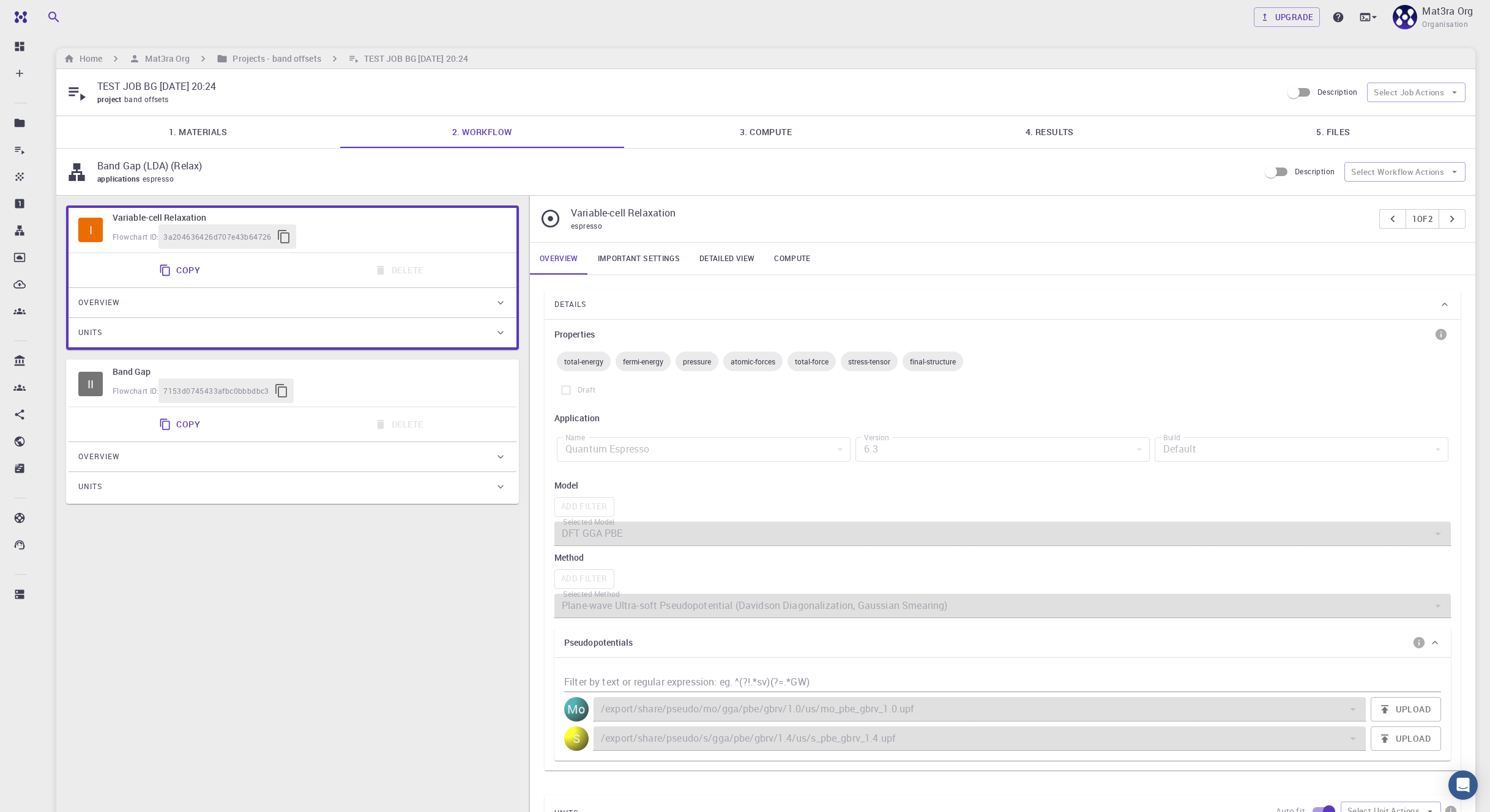
click at [756, 293] on div "Details" at bounding box center [1003, 304] width 916 height 29
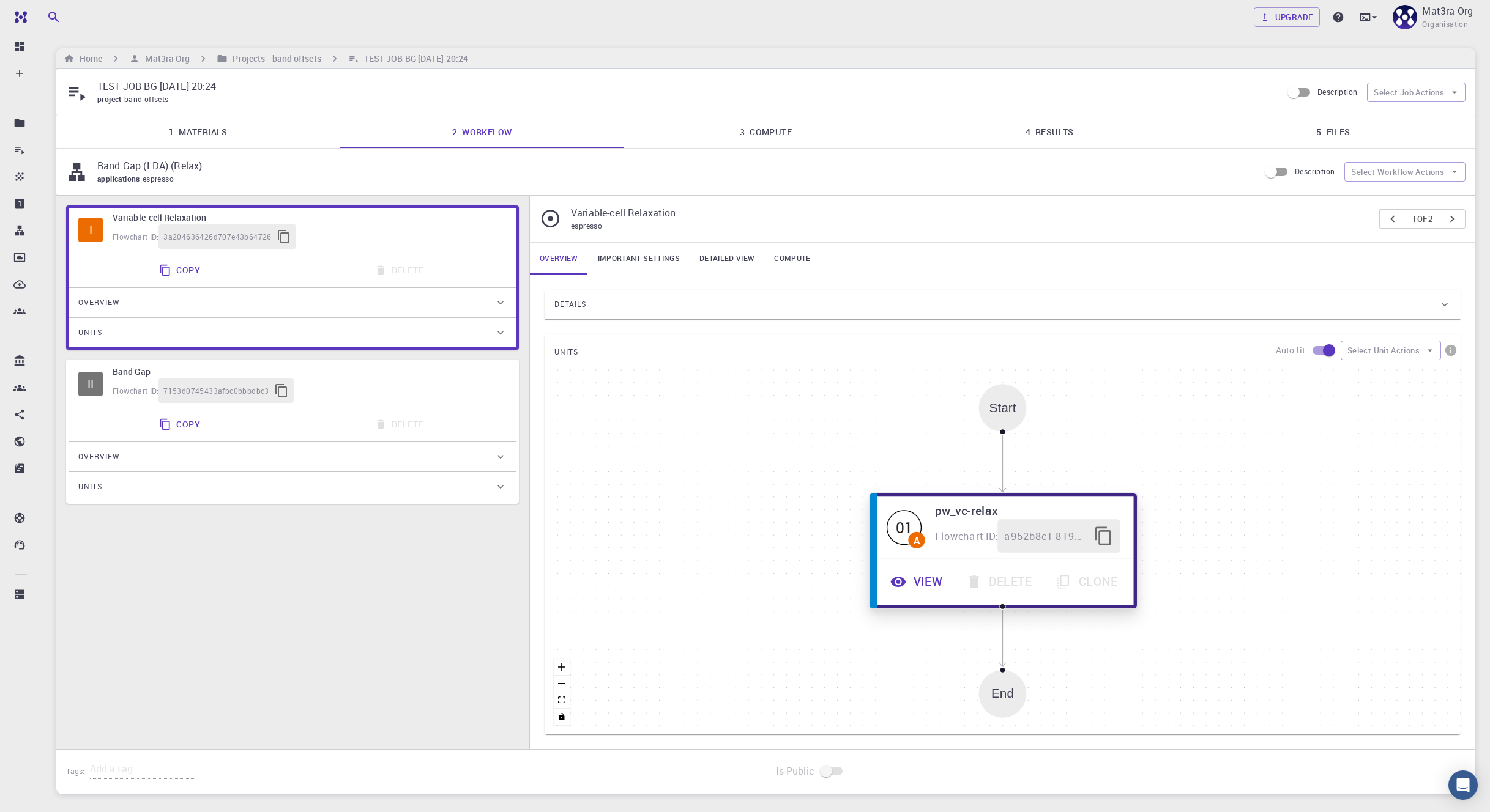
click at [921, 576] on button "View" at bounding box center [918, 582] width 76 height 34
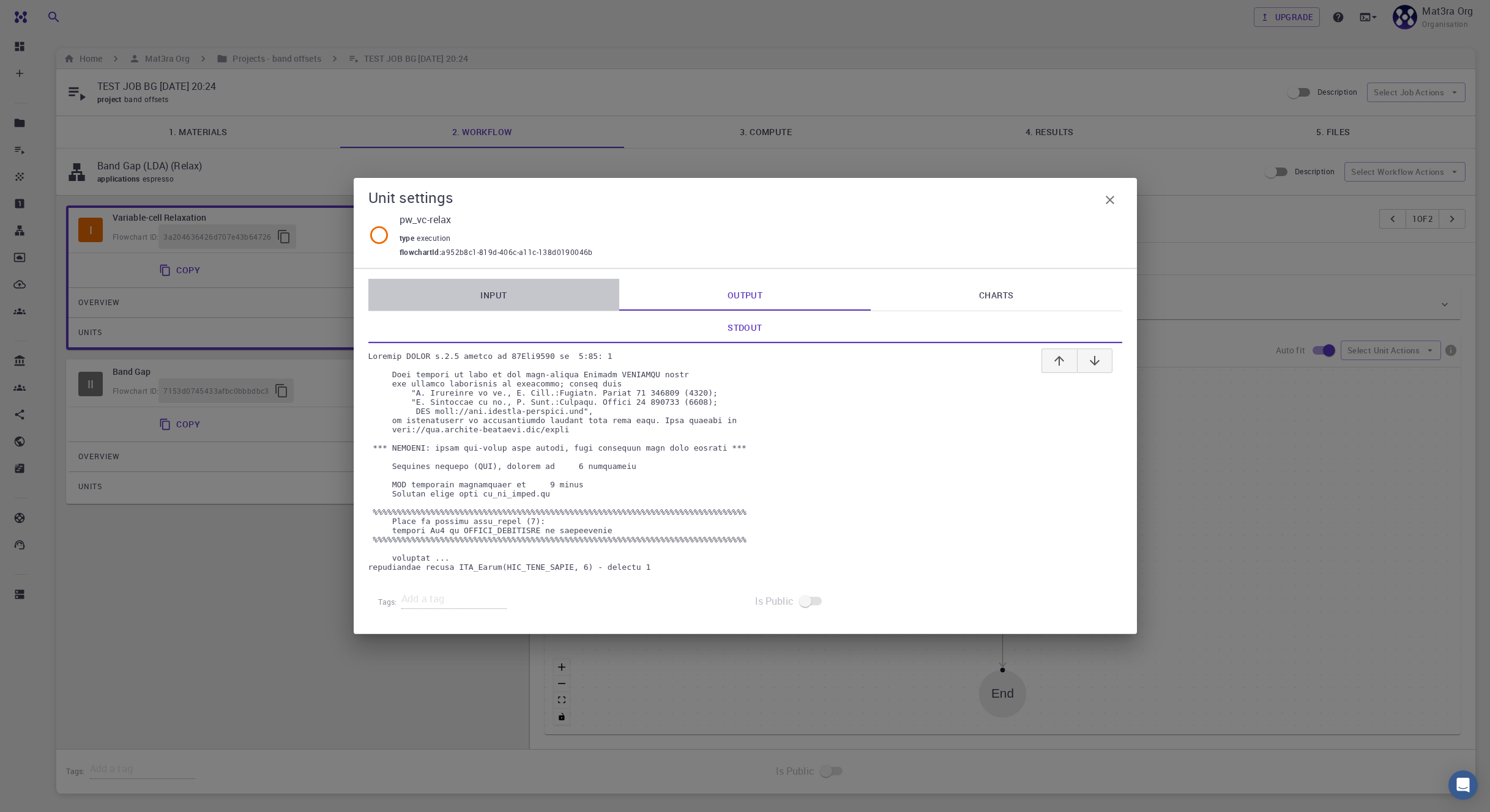
click at [496, 288] on link "Input" at bounding box center [493, 295] width 252 height 32
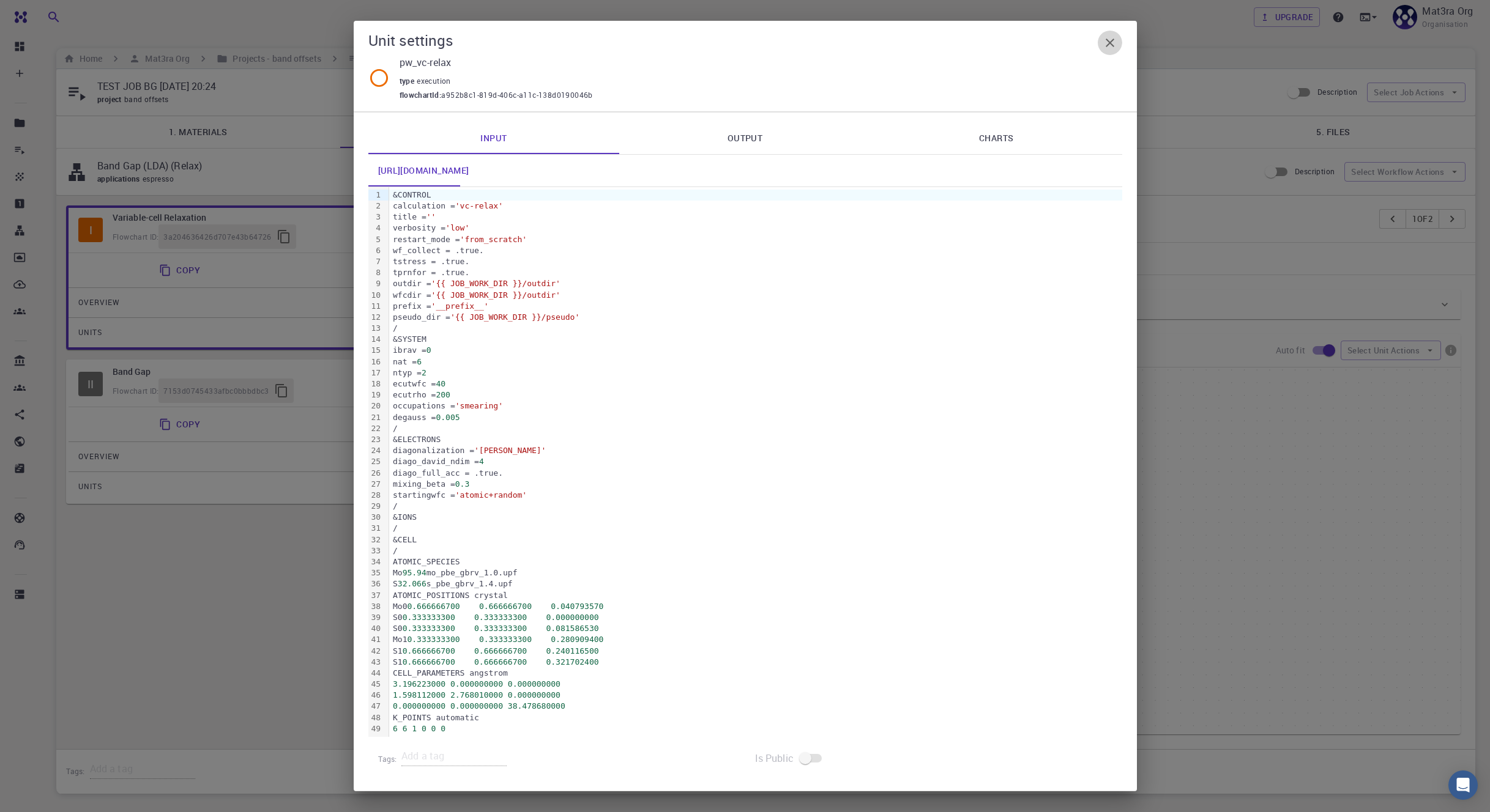
click at [1100, 39] on button "button" at bounding box center [1110, 42] width 24 height 24
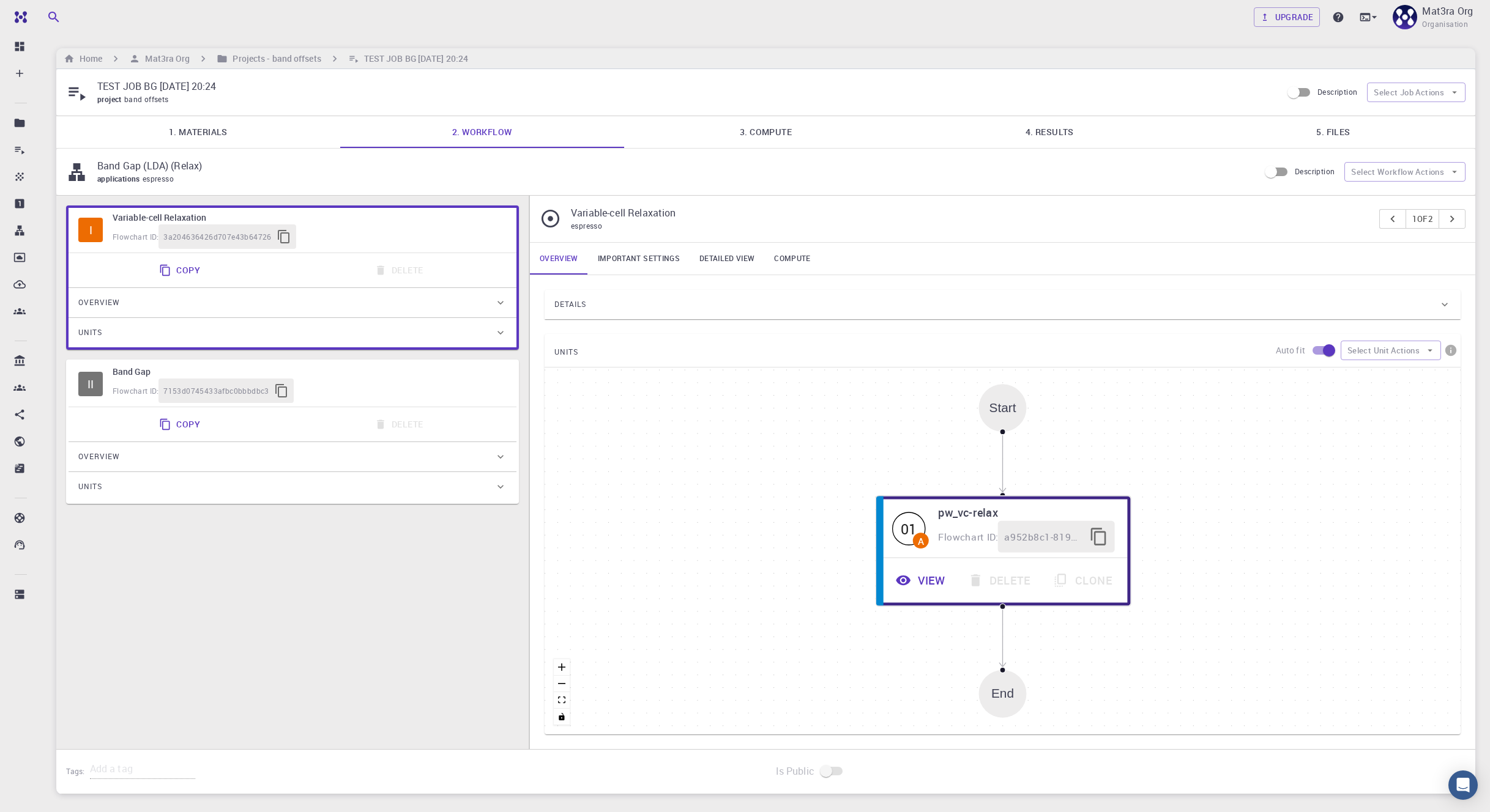
click at [248, 50] on div "Home Mat3ra Org Projects - band offsets TEST JOB BG [DATE] 20:24" at bounding box center [765, 58] width 1418 height 21
click at [253, 56] on h6 "Projects - band offsets" at bounding box center [274, 59] width 93 height 13
